Goal: Task Accomplishment & Management: Manage account settings

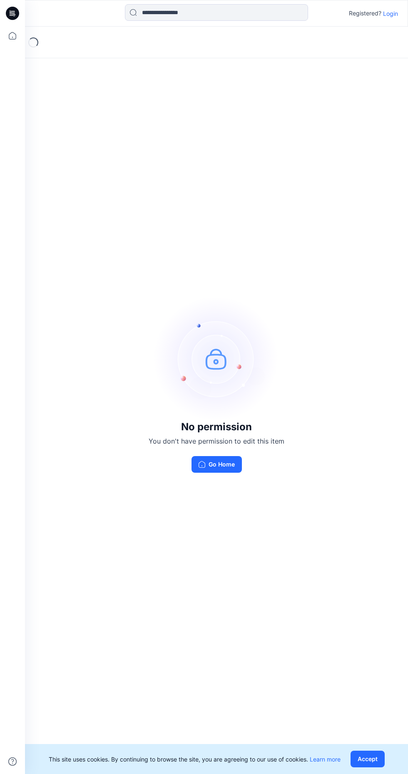
click at [385, 13] on p "Login" at bounding box center [390, 13] width 15 height 9
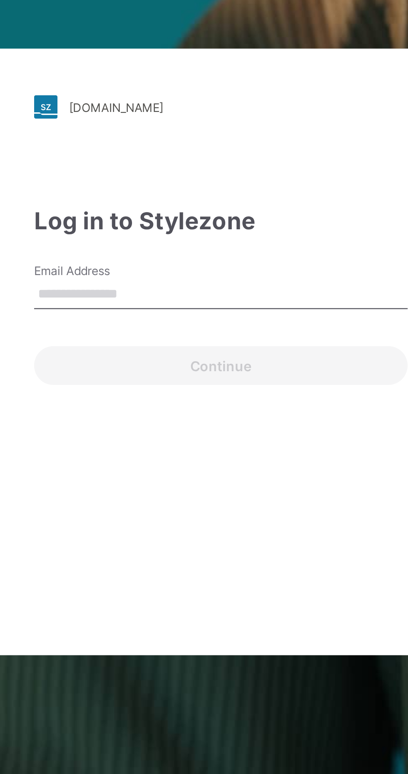
click at [178, 368] on input "Email Address" at bounding box center [204, 362] width 160 height 12
type input "**********"
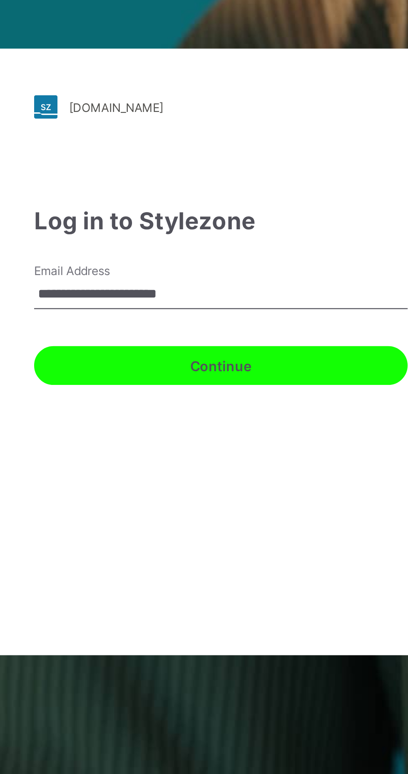
click at [234, 401] on button "Continue" at bounding box center [204, 392] width 160 height 17
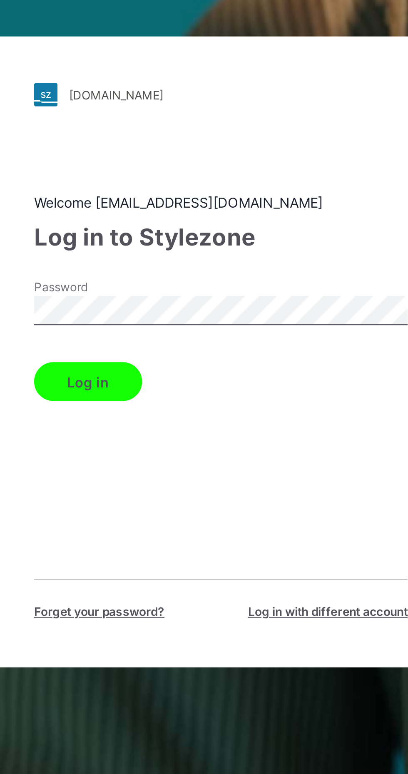
click at [155, 408] on button "Log in" at bounding box center [147, 399] width 46 height 17
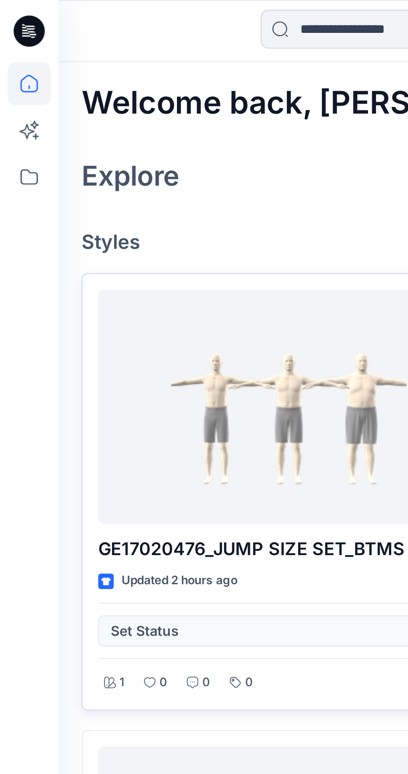
click at [128, 179] on div at bounding box center [123, 174] width 163 height 101
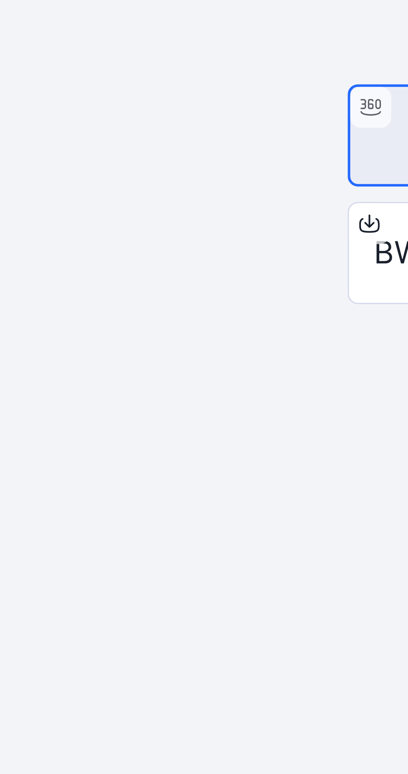
scroll to position [5, 0]
